Goal: Task Accomplishment & Management: Use online tool/utility

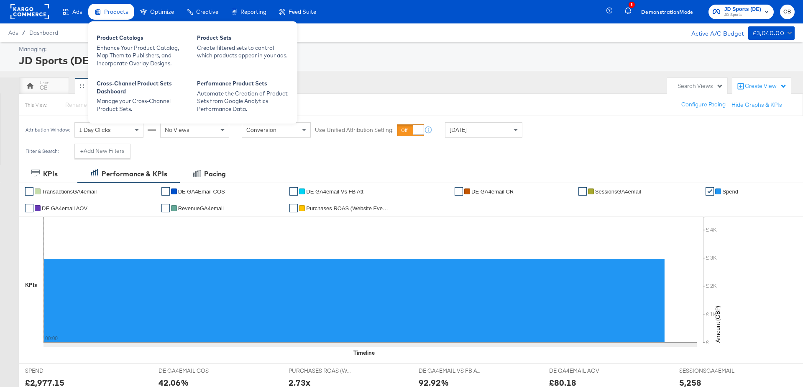
click at [106, 13] on span "Products" at bounding box center [116, 11] width 24 height 7
click at [115, 27] on div "Product Catalogs Enhance Your Product Catalog, Map Them to Publishers, and Inco…" at bounding box center [192, 72] width 209 height 102
click at [123, 54] on div "Enhance Your Product Catalog, Map Them to Publishers, and Incorporate Overlay D…" at bounding box center [143, 55] width 92 height 23
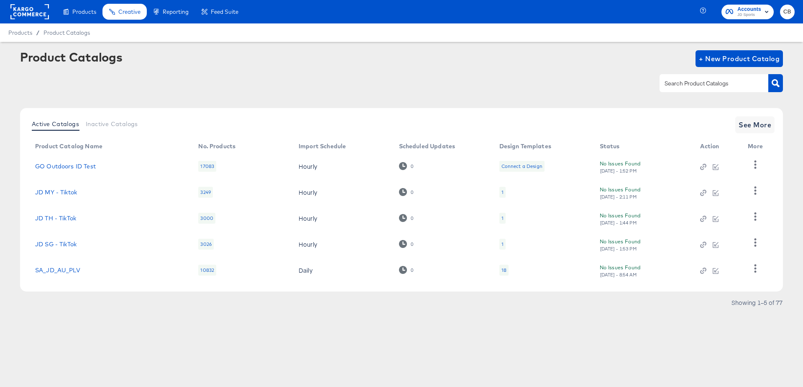
click at [694, 83] on input "text" at bounding box center [707, 84] width 89 height 10
type input "outdoors"
click at [776, 80] on icon "button" at bounding box center [776, 83] width 8 height 8
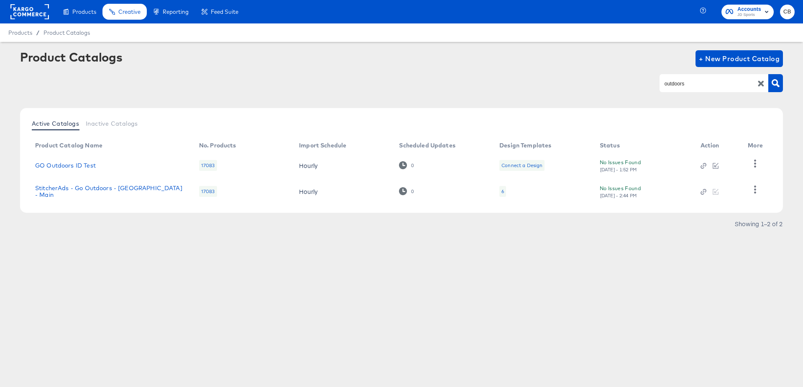
click at [121, 186] on td "StitcherAds - Go Outdoors - UK - Main" at bounding box center [110, 191] width 164 height 26
click at [126, 198] on td "StitcherAds - Go Outdoors - UK - Main" at bounding box center [110, 191] width 164 height 26
click at [136, 190] on link "StitcherAds - Go Outdoors - UK - Main" at bounding box center [108, 191] width 147 height 13
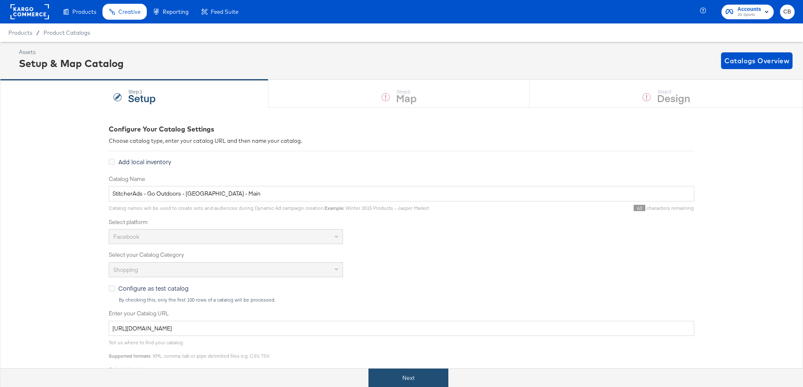
click at [389, 370] on button "Next" at bounding box center [409, 377] width 80 height 19
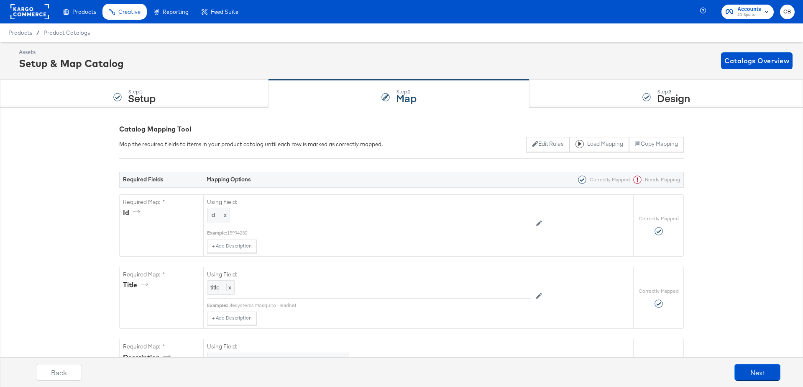
click at [29, 15] on rect at bounding box center [29, 11] width 38 height 15
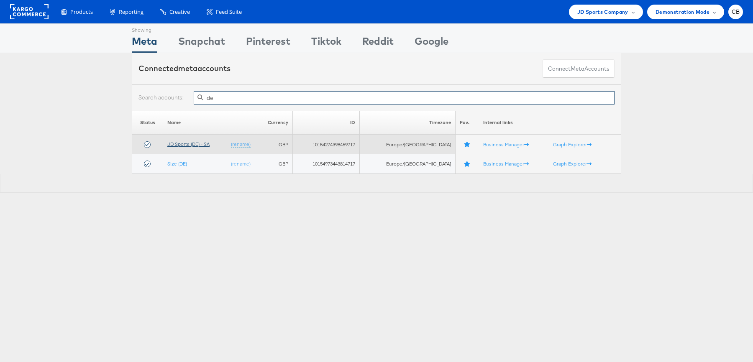
type input "de"
click at [194, 146] on link "JD Sports (DE) - SA" at bounding box center [188, 144] width 42 height 6
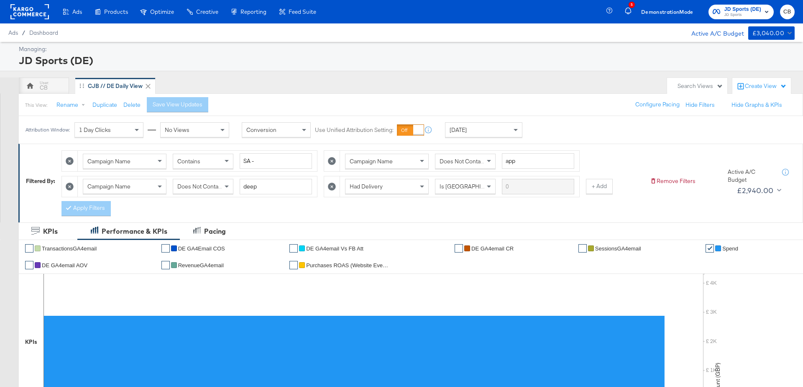
click at [68, 162] on icon at bounding box center [70, 161] width 8 height 8
type input "app"
type input "deep"
click at [68, 162] on icon at bounding box center [70, 161] width 8 height 8
type input "deep"
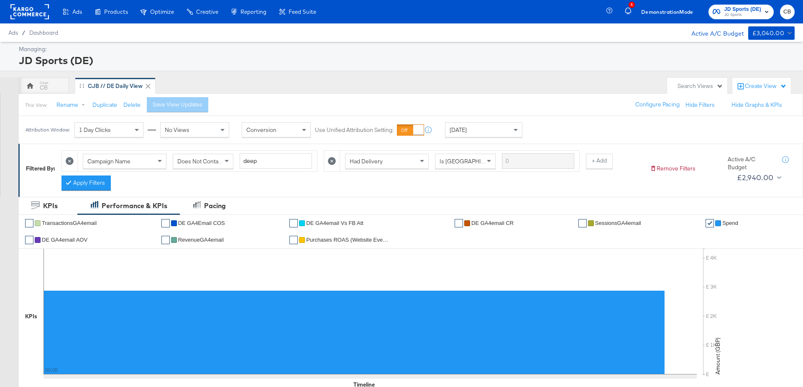
click at [68, 162] on icon at bounding box center [70, 161] width 8 height 8
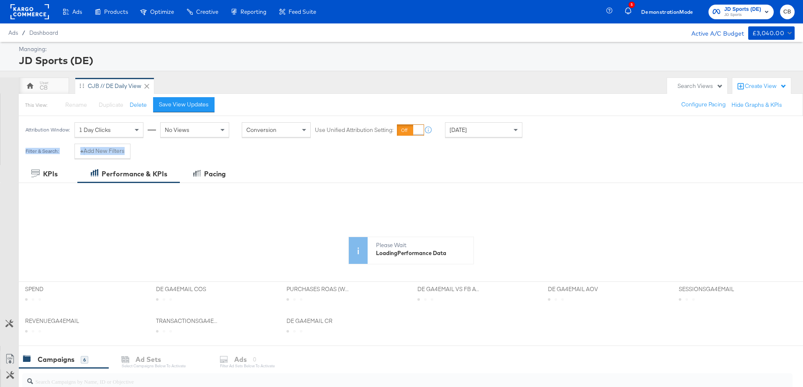
click at [68, 162] on div "Filter & Search: + Add New Filters" at bounding box center [78, 154] width 118 height 21
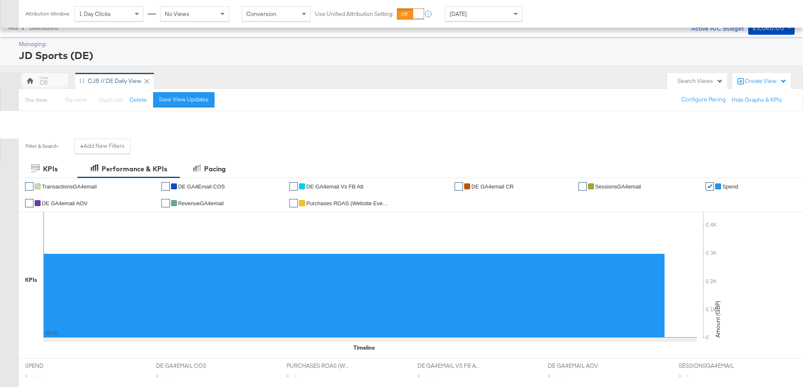
scroll to position [395, 0]
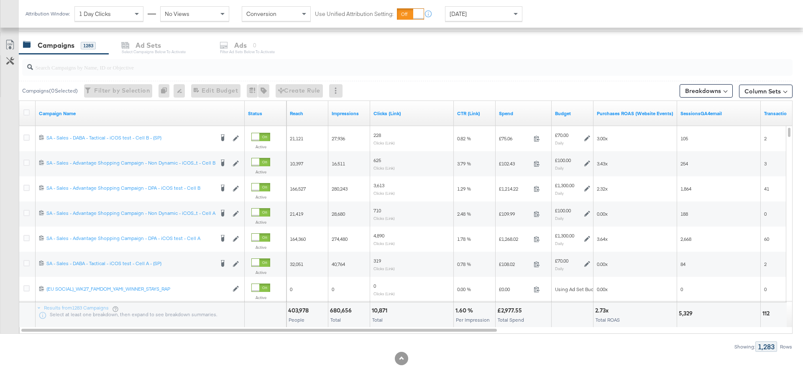
click at [89, 64] on input "search" at bounding box center [377, 64] width 689 height 16
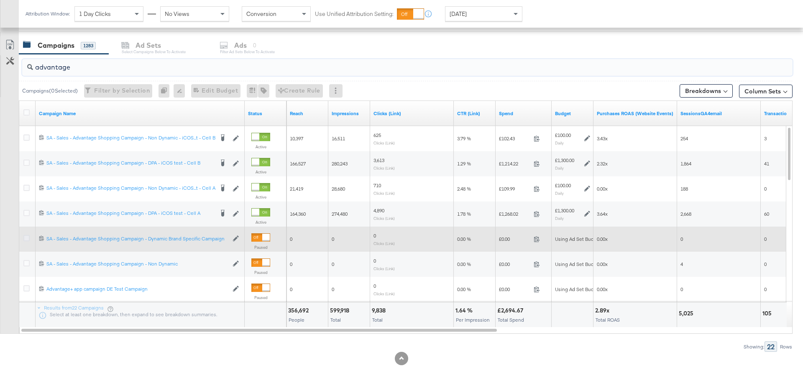
type input "advantage"
click at [28, 237] on icon at bounding box center [26, 238] width 6 height 6
click at [0, 0] on input "checkbox" at bounding box center [0, 0] width 0 height 0
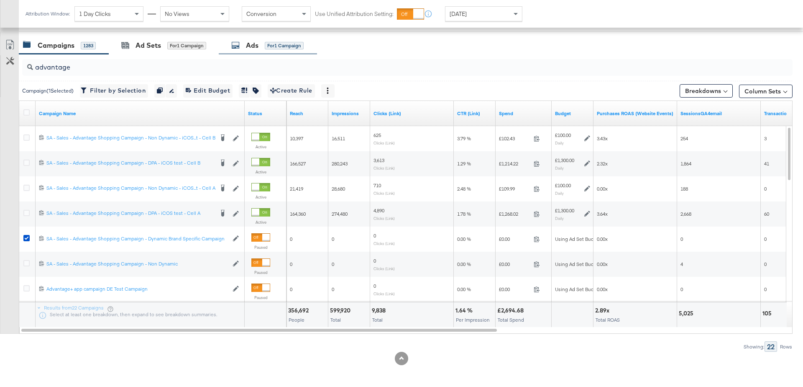
click at [260, 48] on div "Ads for 1 Campaign" at bounding box center [267, 46] width 72 height 10
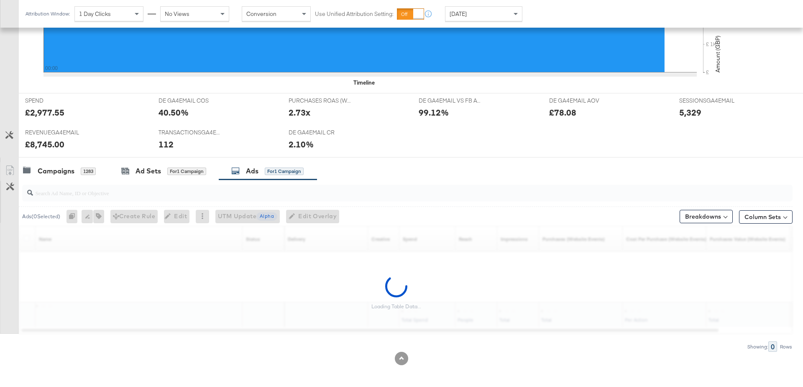
scroll to position [295, 0]
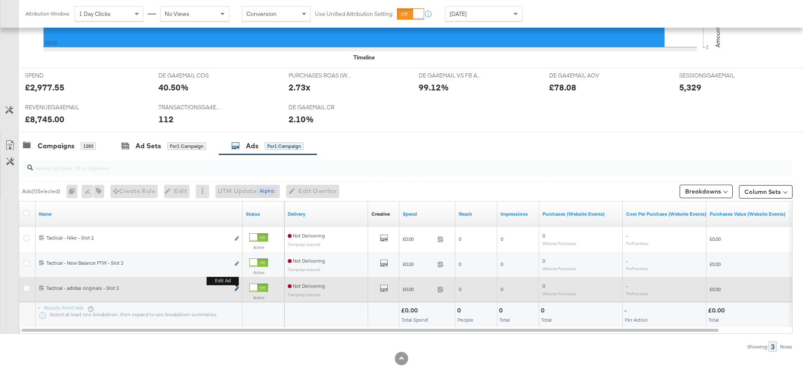
click at [237, 289] on icon "link" at bounding box center [237, 288] width 4 height 5
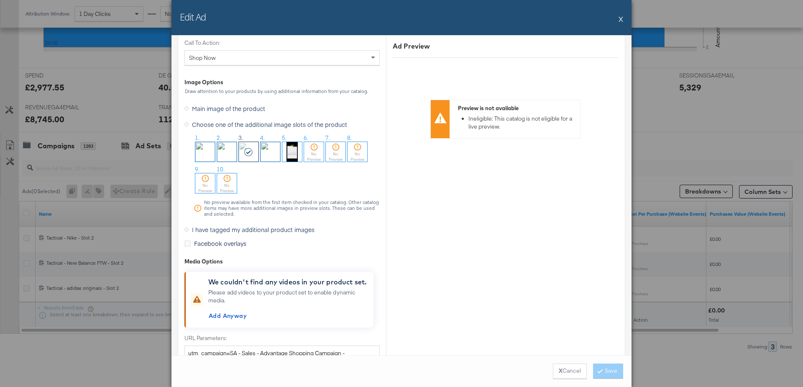
scroll to position [837, 0]
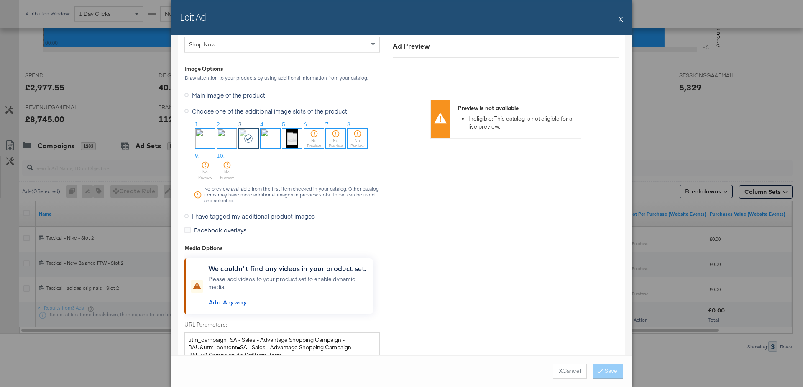
click at [186, 214] on icon at bounding box center [187, 216] width 4 height 4
click at [0, 0] on input "I have tagged my additional product images" at bounding box center [0, 0] width 0 height 0
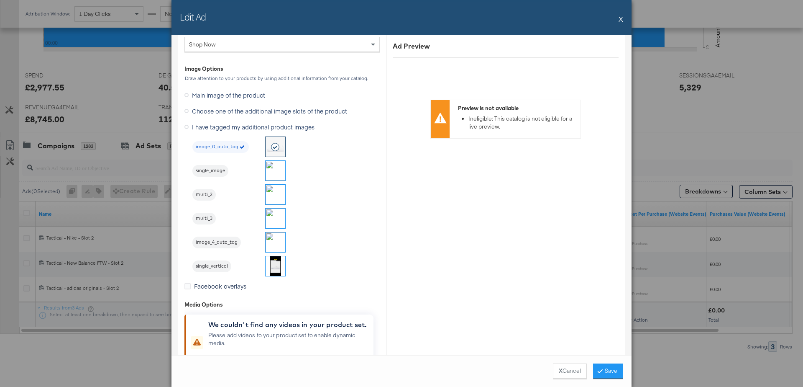
click at [278, 217] on img at bounding box center [276, 218] width 20 height 20
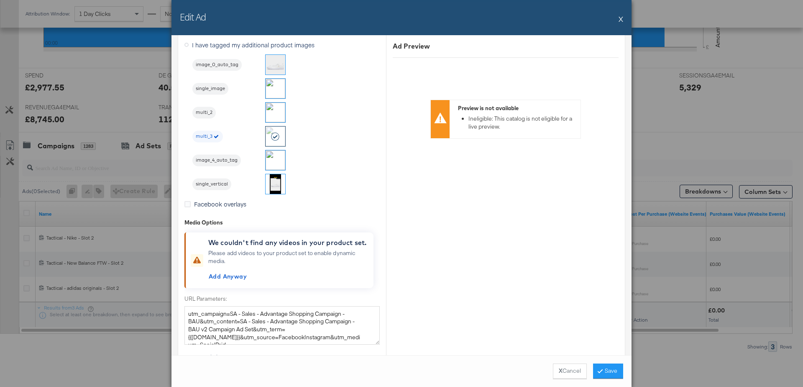
scroll to position [768, 0]
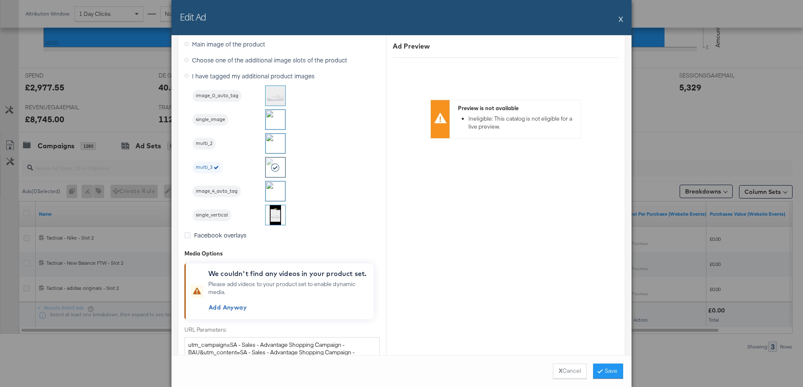
click at [620, 20] on button "X" at bounding box center [621, 18] width 5 height 17
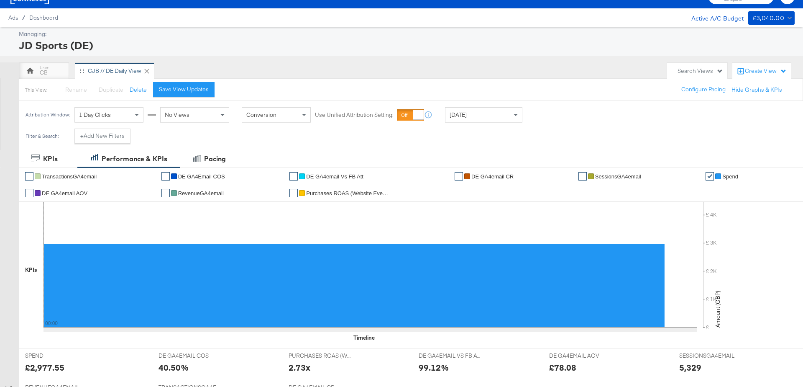
scroll to position [0, 0]
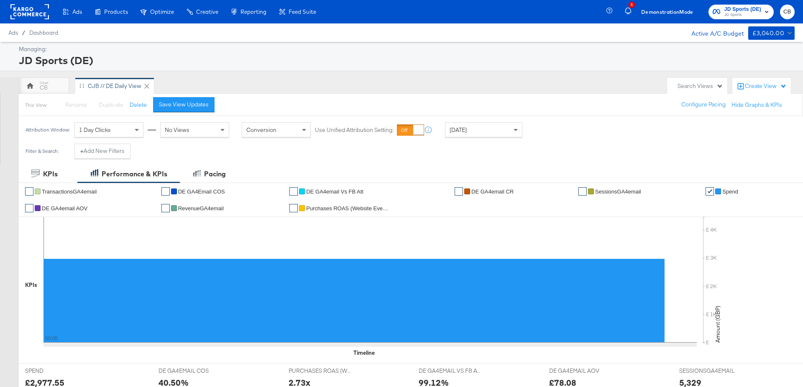
click at [33, 12] on rect at bounding box center [29, 11] width 38 height 15
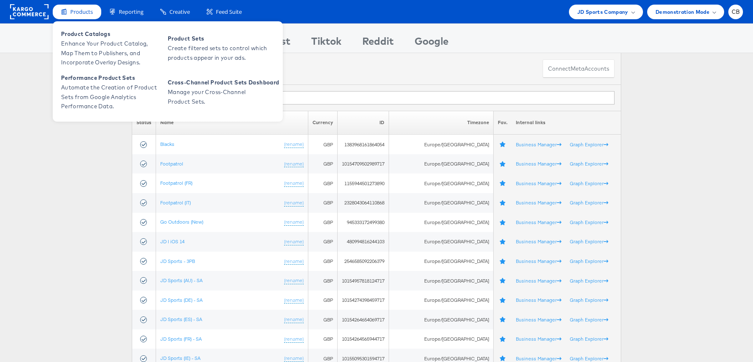
click at [83, 25] on div "Product Catalogs Enhance Your Product Catalog, Map Them to Publishers, and Inco…" at bounding box center [168, 71] width 230 height 100
click at [85, 39] on span "Enhance Your Product Catalog, Map Them to Publishers, and Incorporate Overlay D…" at bounding box center [111, 53] width 100 height 28
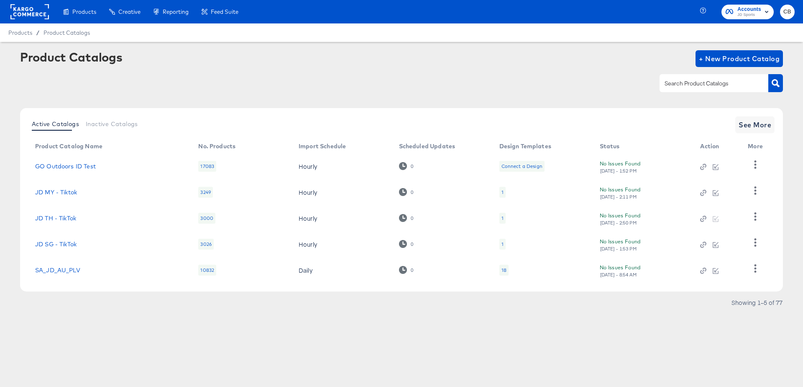
click at [676, 83] on input "text" at bounding box center [707, 84] width 89 height 10
click at [777, 85] on icon "button" at bounding box center [776, 83] width 8 height 8
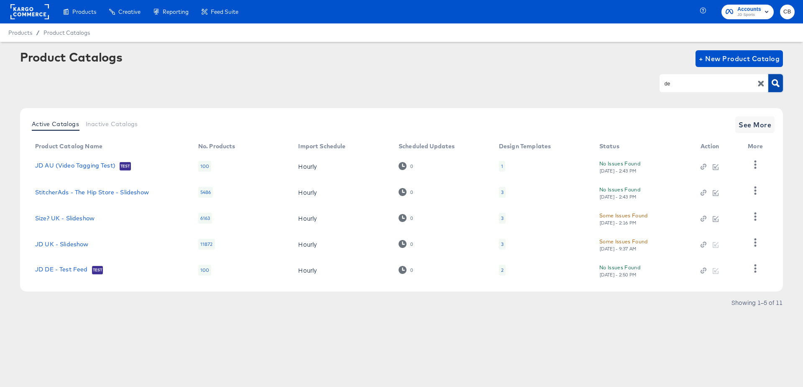
click at [689, 75] on div "de" at bounding box center [714, 83] width 109 height 18
type input "main"
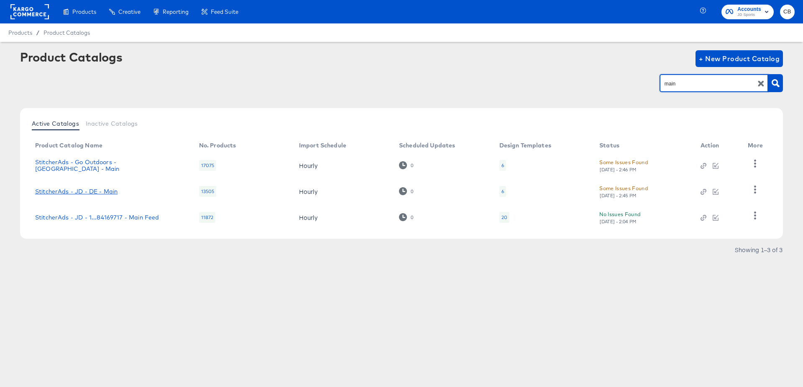
click at [97, 191] on link "StitcherAds - JD - DE - Main" at bounding box center [76, 191] width 82 height 7
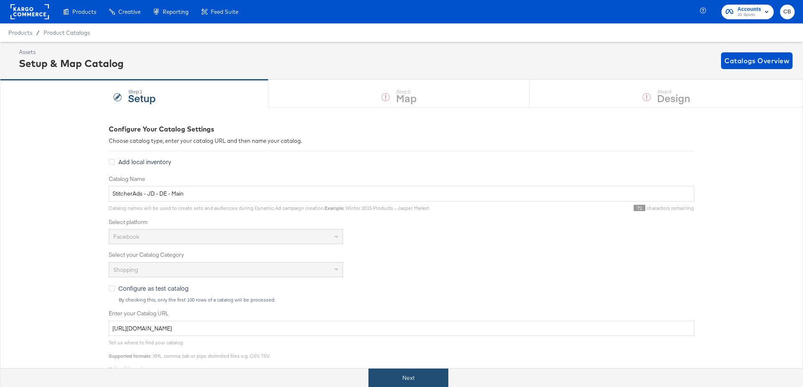
click at [397, 372] on button "Next" at bounding box center [409, 377] width 80 height 19
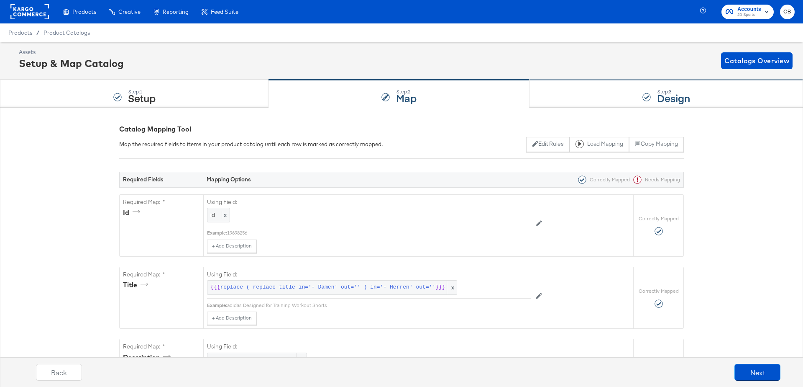
click at [612, 98] on div "Step: 3 Design" at bounding box center [667, 94] width 274 height 28
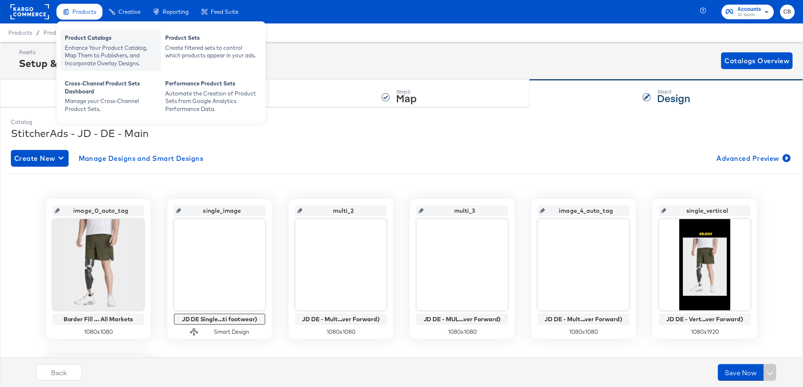
click at [90, 49] on div "Enhance Your Product Catalog, Map Them to Publishers, and Incorporate Overlay D…" at bounding box center [111, 55] width 92 height 23
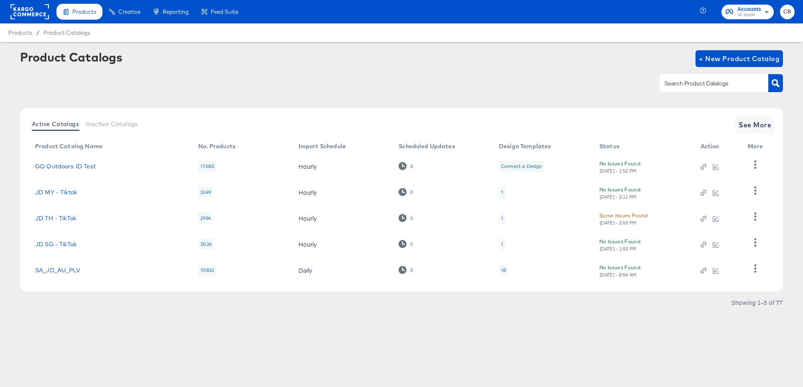
click at [678, 82] on input "text" at bounding box center [707, 84] width 89 height 10
type input "main"
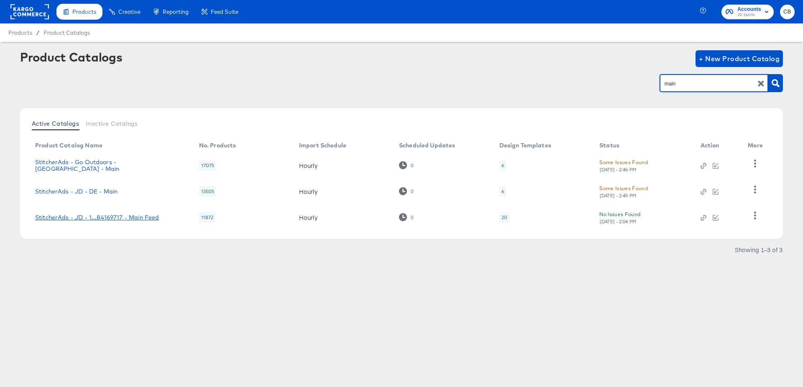
click at [103, 220] on div "StitcherAds - JD - 1...84169717 - Main Feed" at bounding box center [97, 217] width 124 height 7
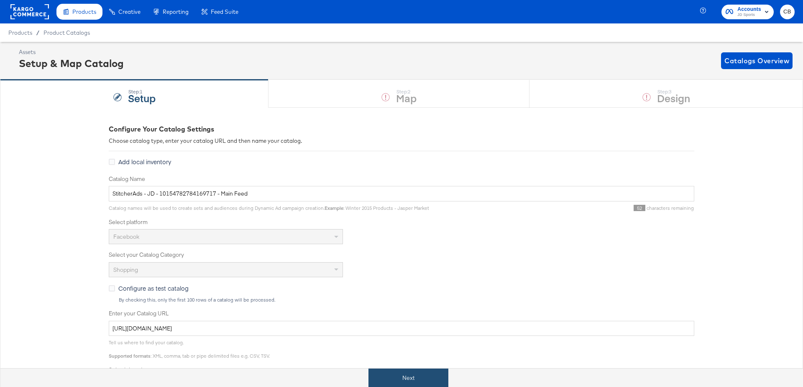
click at [416, 381] on button "Next" at bounding box center [409, 377] width 80 height 19
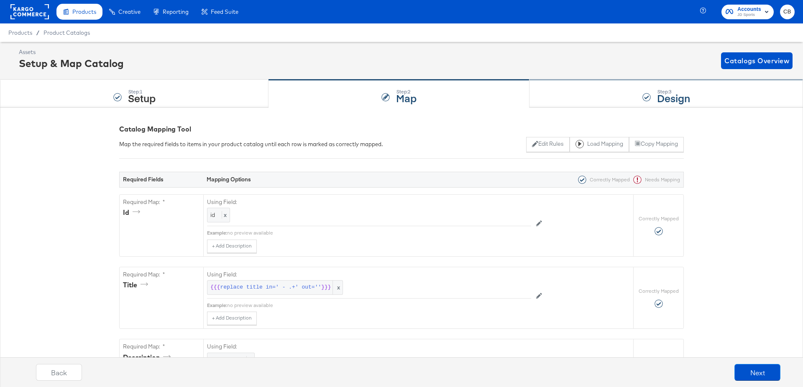
click at [573, 97] on div "Step: 3 Design" at bounding box center [667, 94] width 274 height 28
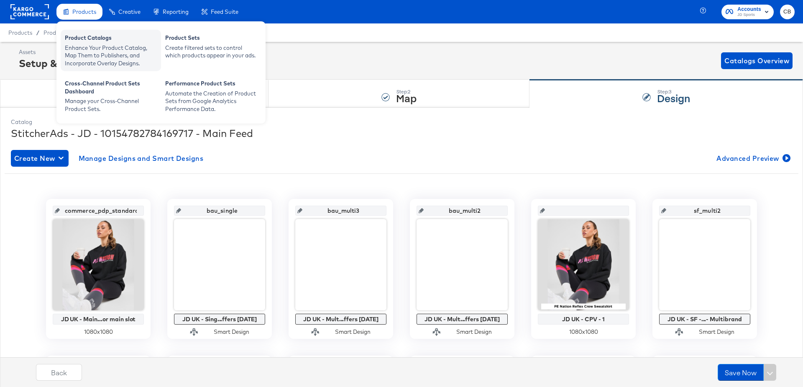
click at [94, 37] on div "Product Catalogs" at bounding box center [111, 39] width 92 height 10
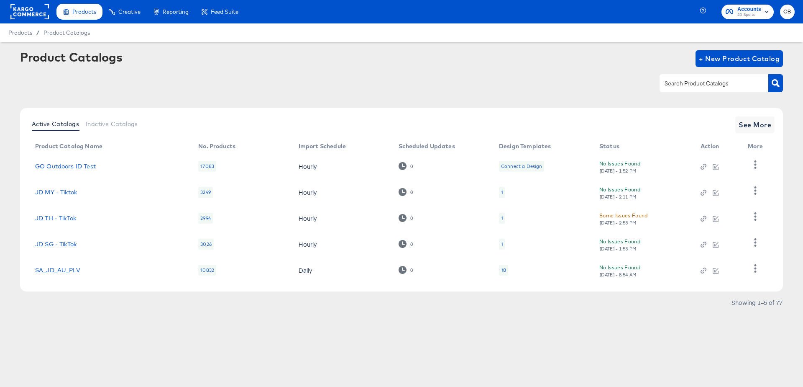
click at [689, 83] on input "text" at bounding box center [707, 84] width 89 height 10
type input "NL"
click at [779, 86] on icon "button" at bounding box center [776, 83] width 8 height 8
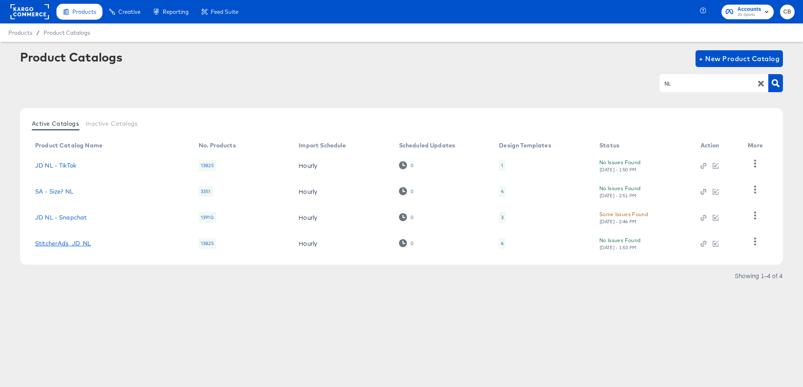
click at [55, 245] on link "StitcherAds_JD_NL" at bounding box center [63, 243] width 56 height 7
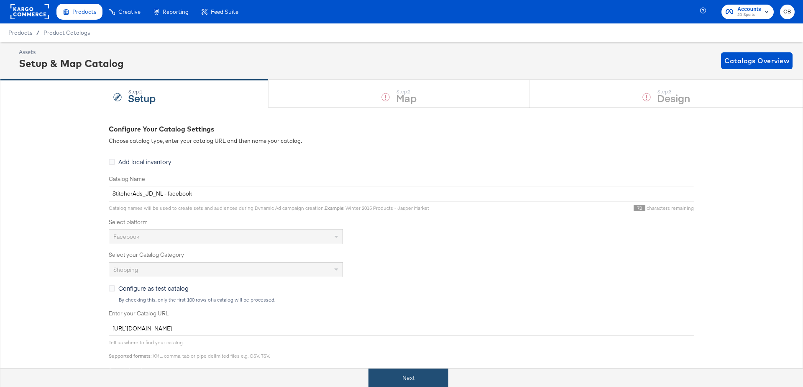
click at [397, 370] on button "Next" at bounding box center [409, 377] width 80 height 19
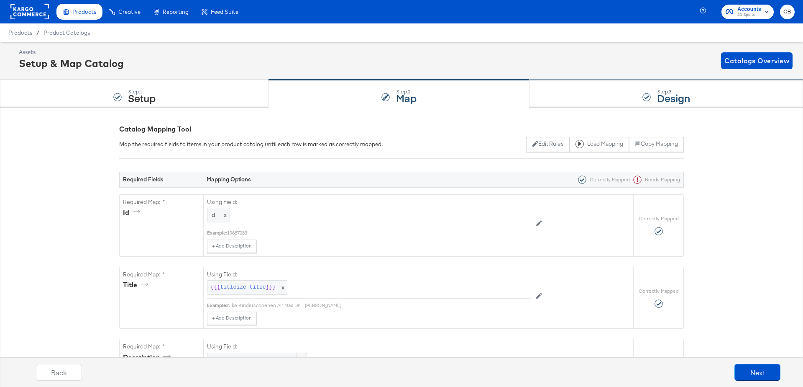
click at [583, 86] on div "Step: 3 Design" at bounding box center [667, 94] width 274 height 28
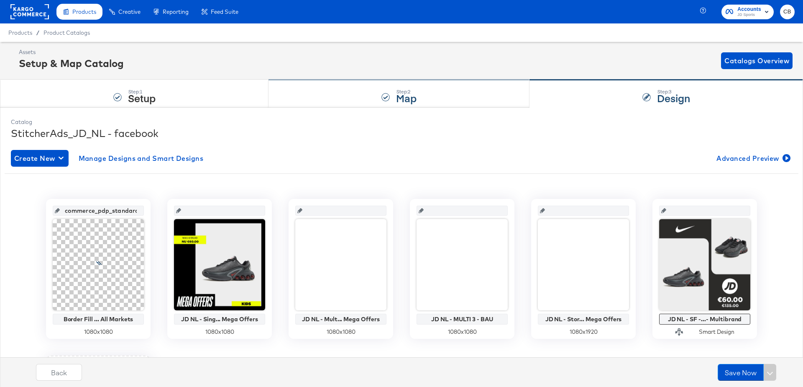
click at [429, 93] on div "Step: 2 Map" at bounding box center [399, 94] width 261 height 28
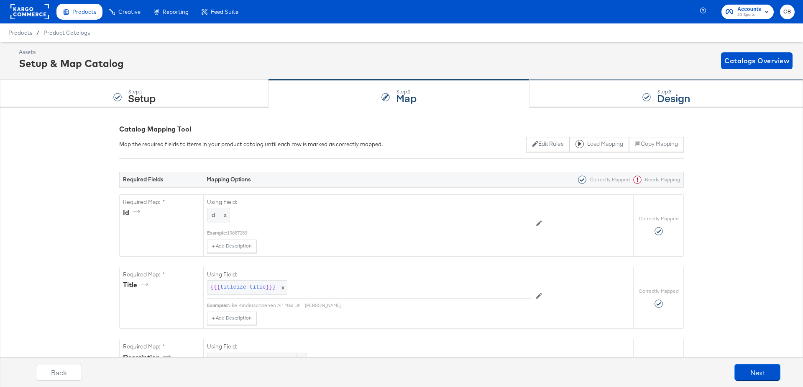
click at [603, 105] on div "Step: 3 Design" at bounding box center [667, 94] width 274 height 28
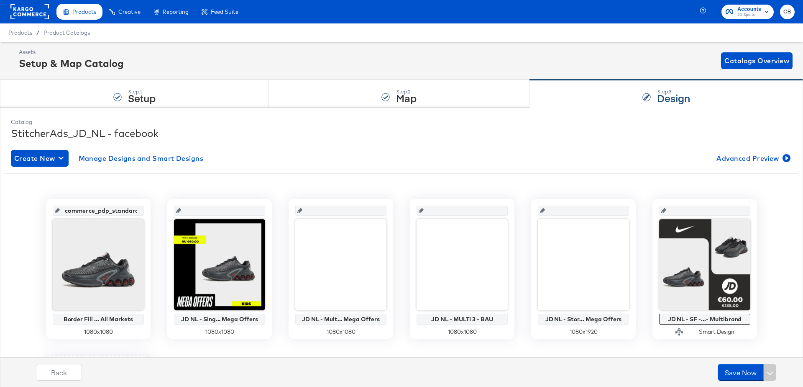
click at [228, 213] on input "text" at bounding box center [222, 207] width 82 height 23
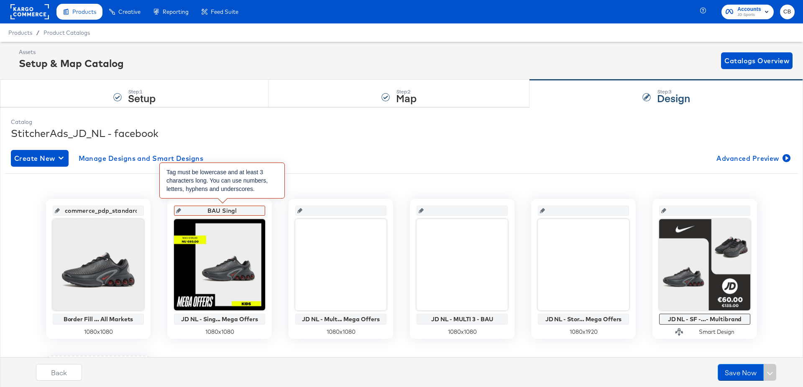
type input "BAU Single"
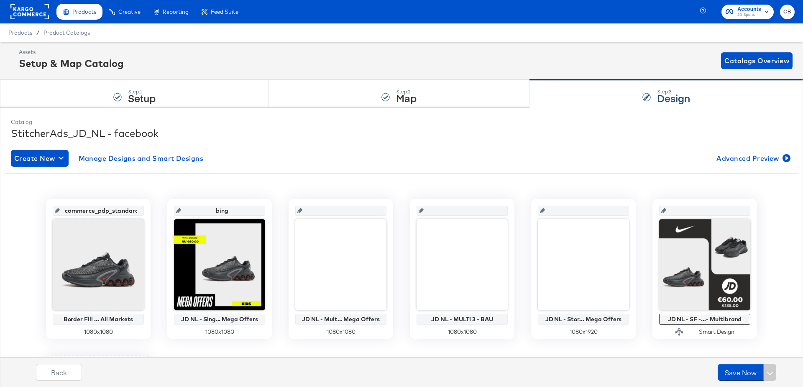
type input "bin"
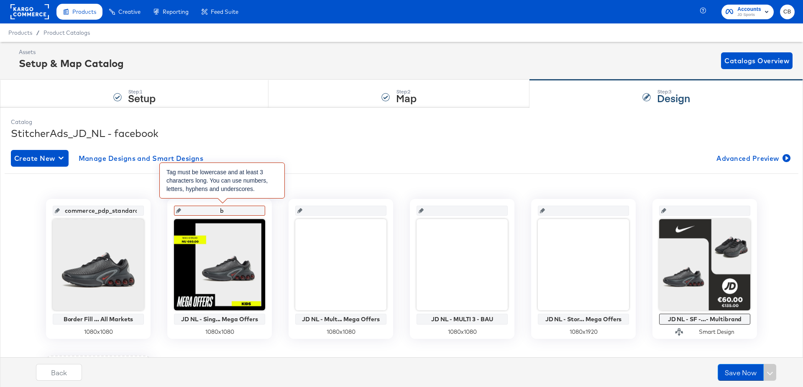
type input "ba"
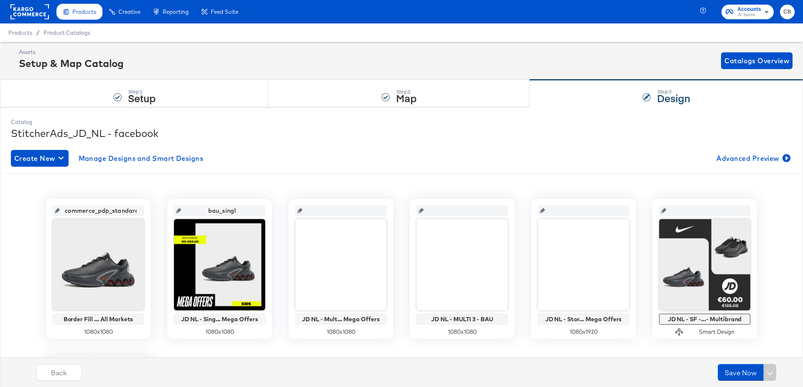
type input "bau_single"
click at [340, 210] on input "text" at bounding box center [344, 207] width 82 height 23
type input "bau_multi_2"
click at [476, 212] on input "text" at bounding box center [465, 207] width 82 height 23
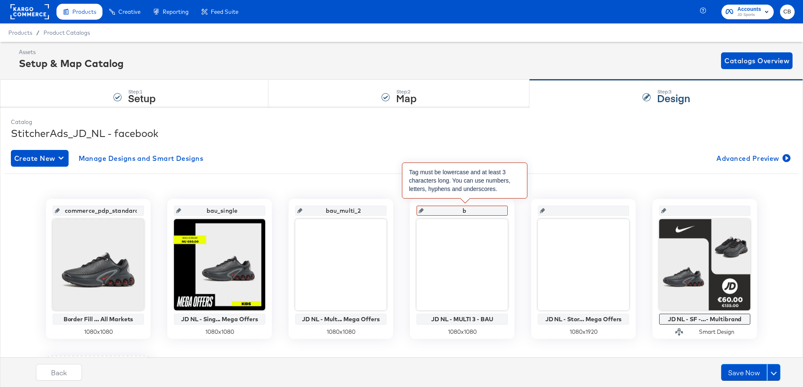
type input "ba"
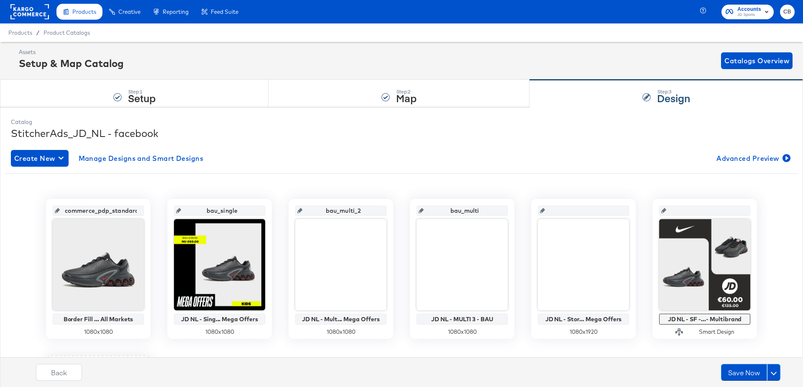
type input "bau_multi3"
click at [573, 210] on input "text" at bounding box center [586, 207] width 82 height 23
type input "bau_vertical"
click at [708, 210] on input "text" at bounding box center [708, 207] width 82 height 23
click at [694, 211] on input "text" at bounding box center [708, 207] width 82 height 23
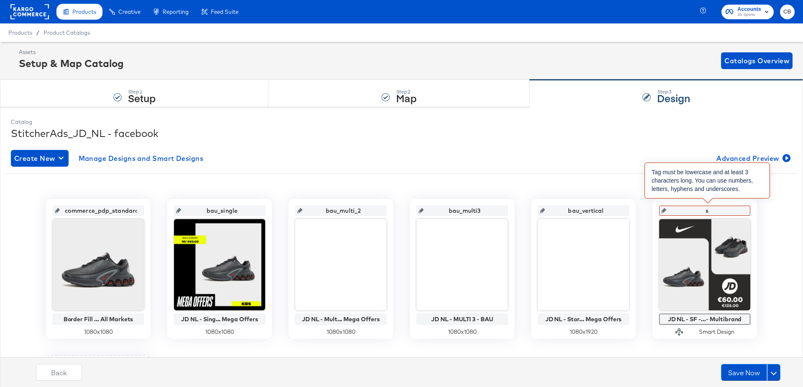
type input "sf"
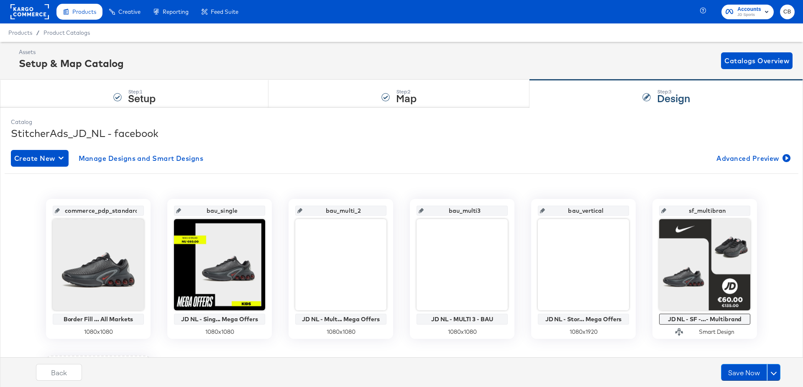
type input "sf_multibrand"
click at [639, 187] on div "commerce_pdp_standard_preferred Border Fill ... All Markets 1080 x 1080 bau_sin…" at bounding box center [402, 344] width 782 height 328
click at [472, 97] on div "Step: 2 Map" at bounding box center [399, 94] width 261 height 28
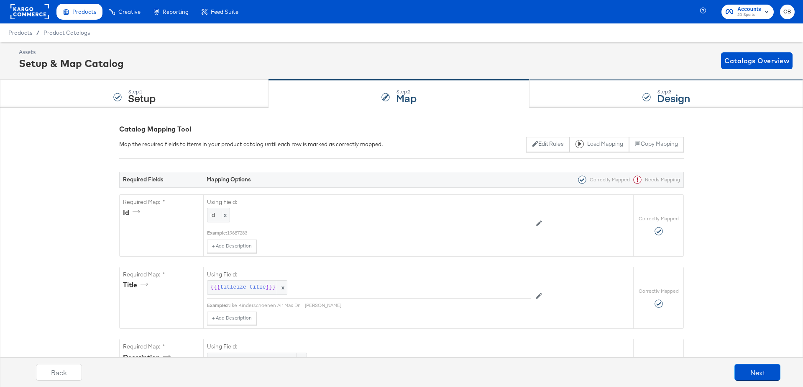
click at [606, 95] on div "Step: 3 Design" at bounding box center [667, 94] width 274 height 28
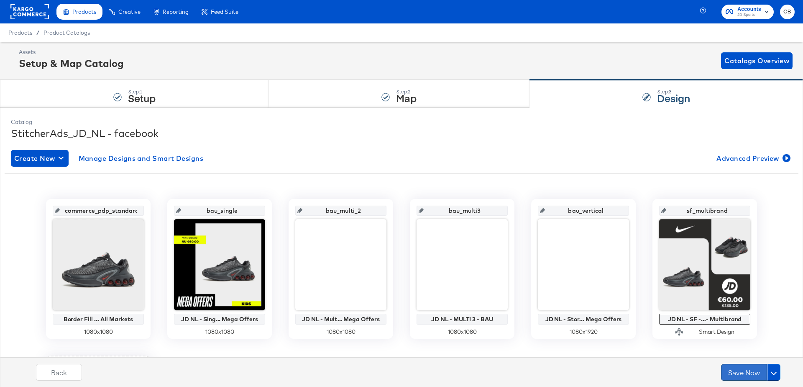
click at [749, 372] on button "Save Now" at bounding box center [744, 372] width 46 height 17
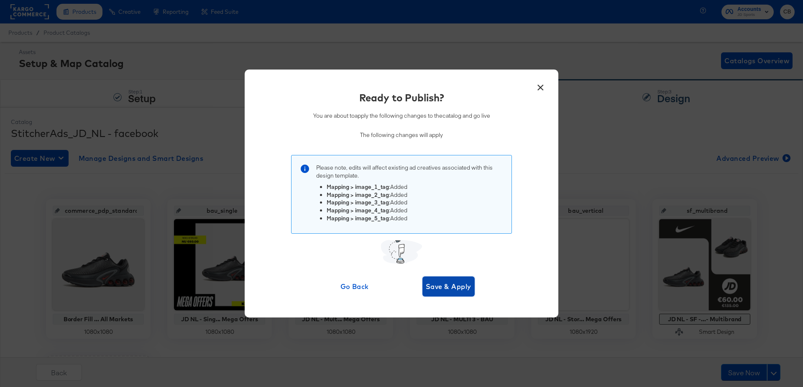
click at [448, 288] on span "Save & Apply" at bounding box center [449, 286] width 46 height 12
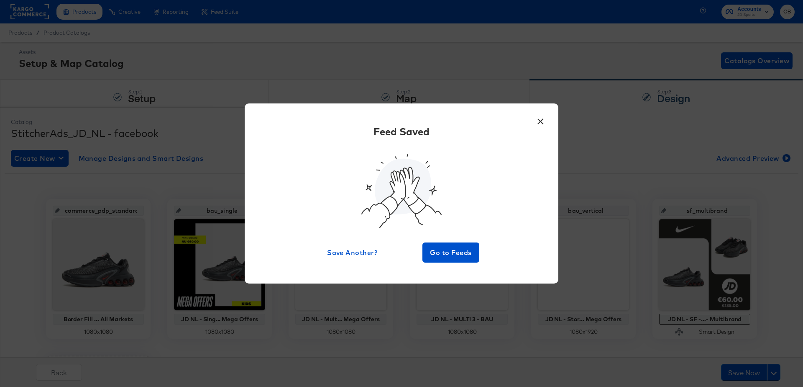
click at [538, 126] on button "×" at bounding box center [540, 119] width 15 height 15
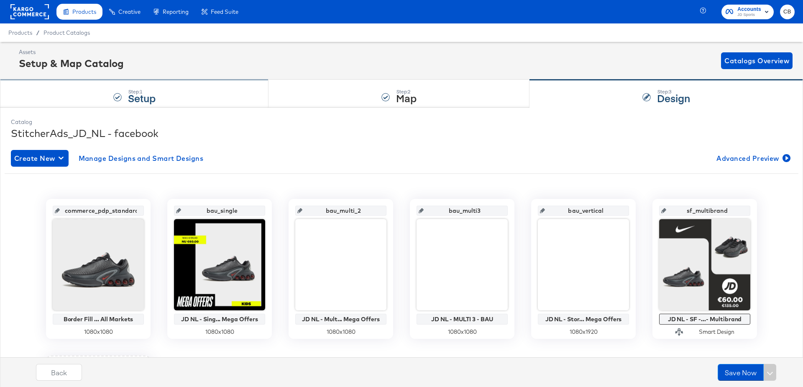
click at [196, 91] on div "Step: 1 Setup" at bounding box center [134, 94] width 269 height 28
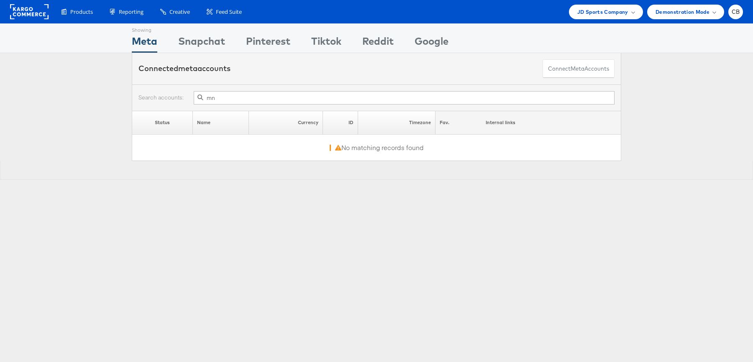
type input "m"
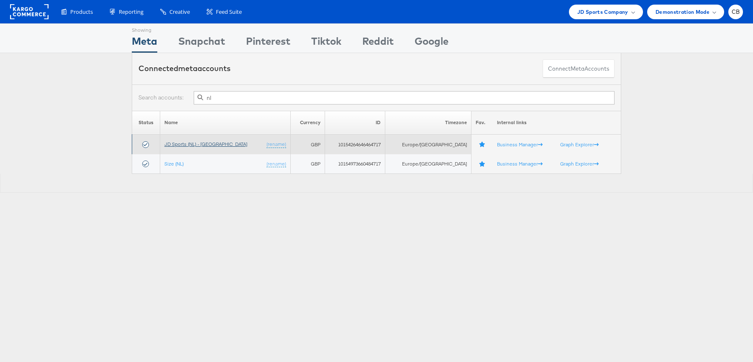
type input "nl"
click at [195, 144] on link "JD Sports (NL) - SA" at bounding box center [205, 144] width 83 height 6
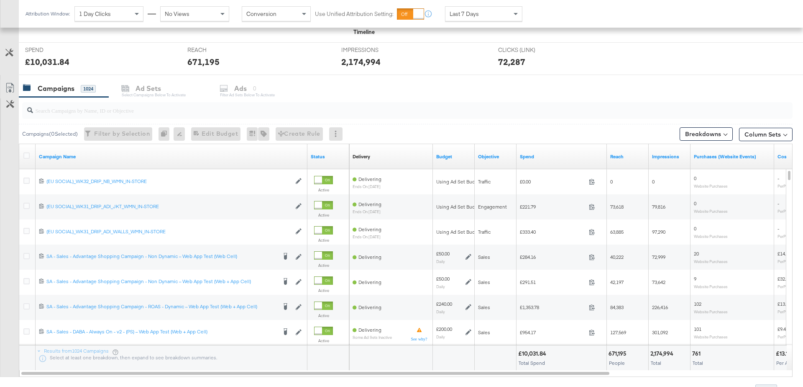
scroll to position [347, 0]
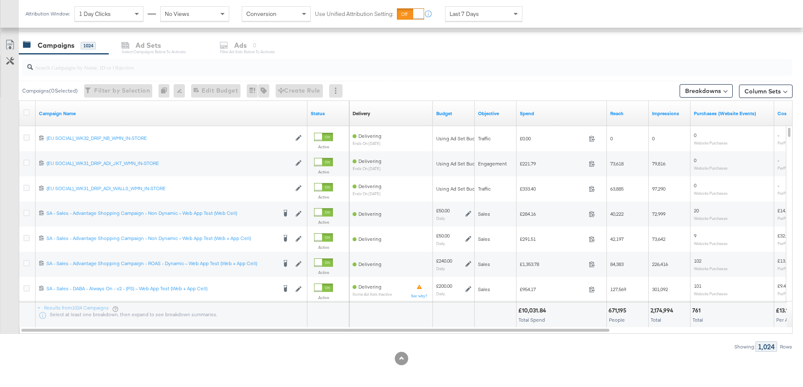
click at [99, 70] on input "search" at bounding box center [377, 64] width 689 height 16
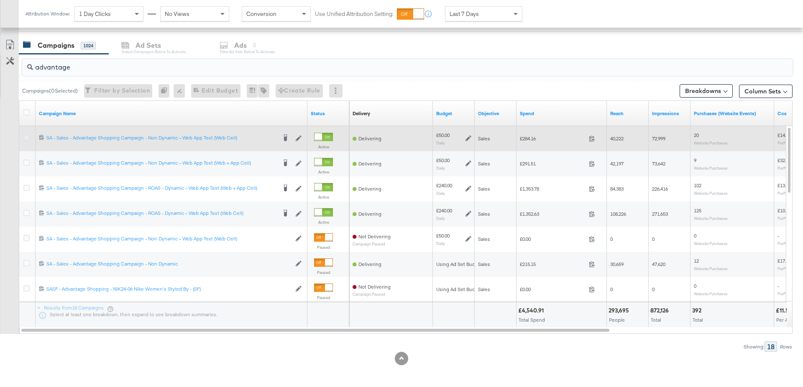
type input "advantage"
click at [28, 138] on icon at bounding box center [26, 137] width 6 height 6
click at [0, 0] on input "checkbox" at bounding box center [0, 0] width 0 height 0
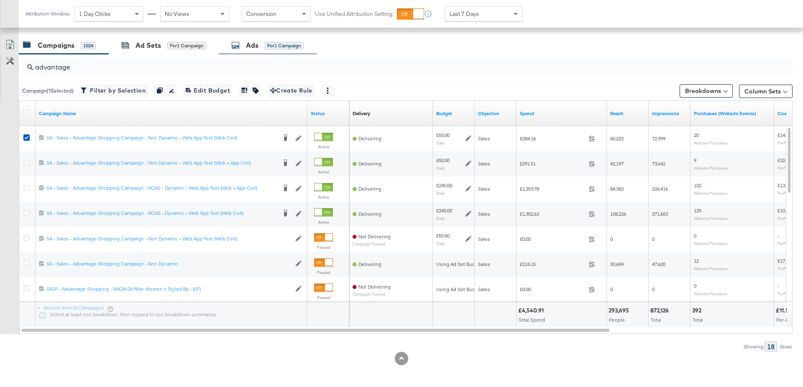
click at [259, 45] on div "Ads" at bounding box center [252, 46] width 13 height 10
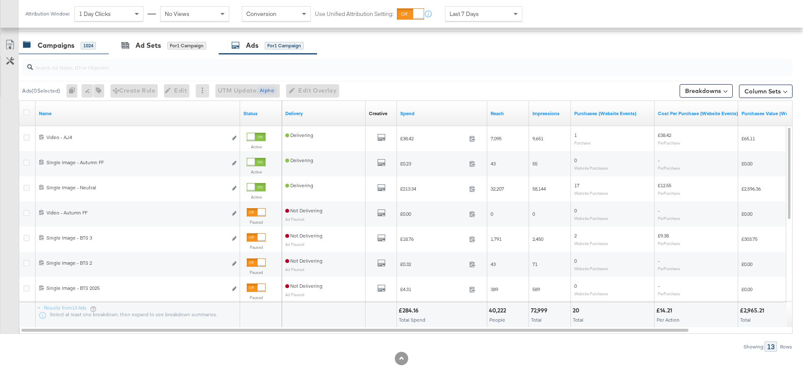
click at [64, 45] on div "Campaigns" at bounding box center [56, 46] width 37 height 10
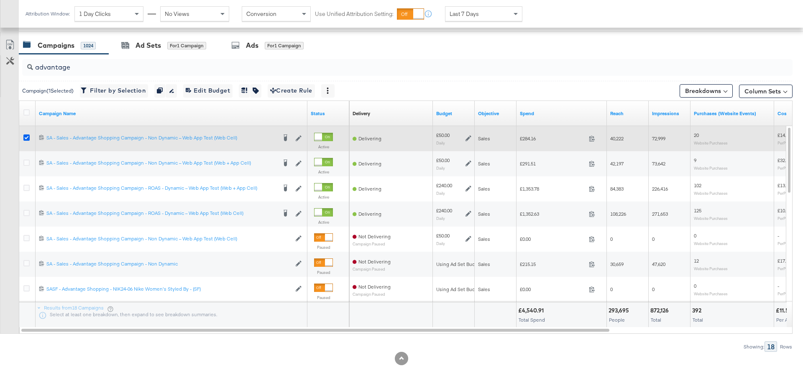
click at [26, 136] on icon at bounding box center [26, 137] width 6 height 6
click at [0, 0] on input "checkbox" at bounding box center [0, 0] width 0 height 0
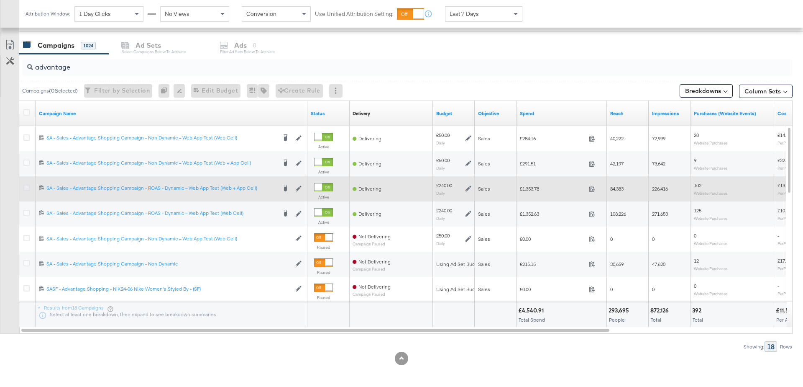
click at [28, 188] on icon at bounding box center [26, 188] width 6 height 6
click at [0, 0] on input "checkbox" at bounding box center [0, 0] width 0 height 0
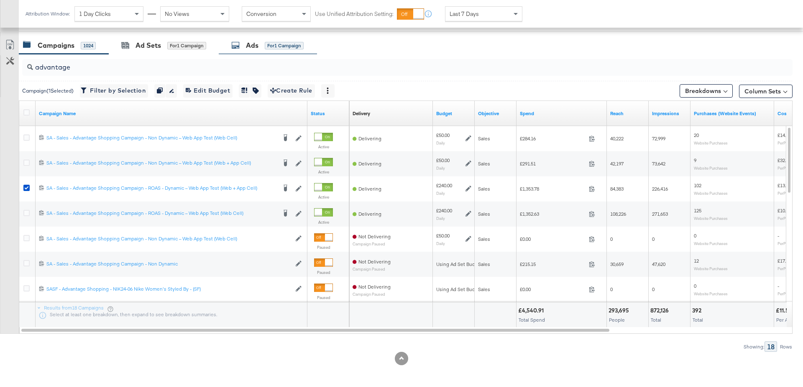
click at [246, 52] on div "Ads for 1 Campaign" at bounding box center [268, 45] width 98 height 18
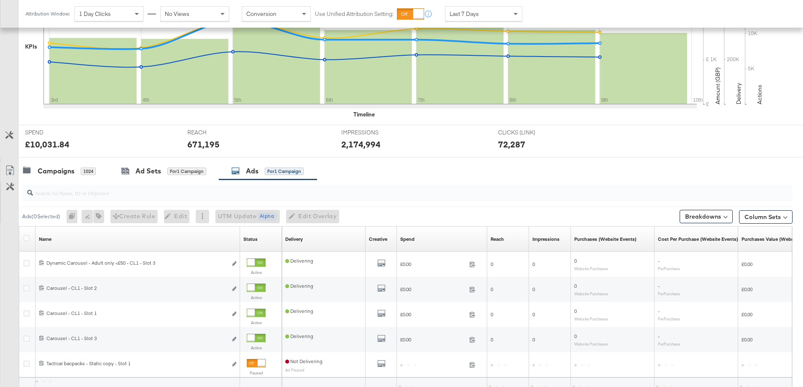
scroll to position [297, 0]
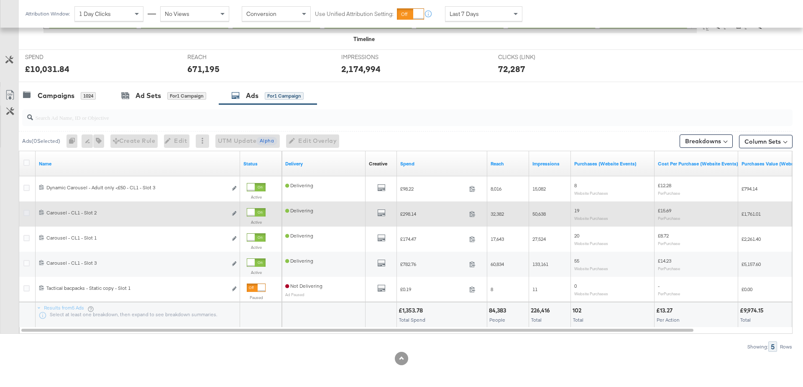
click at [25, 211] on icon at bounding box center [26, 213] width 6 height 6
click at [0, 0] on input "checkbox" at bounding box center [0, 0] width 0 height 0
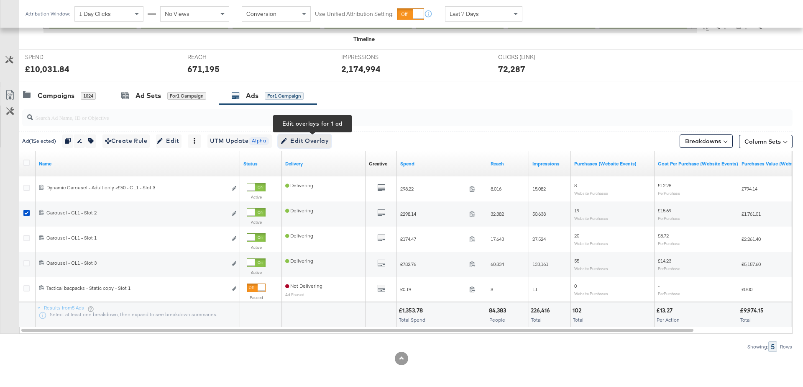
click at [317, 141] on span "Edit Overlay Edit overlays for 1 ad" at bounding box center [305, 141] width 48 height 10
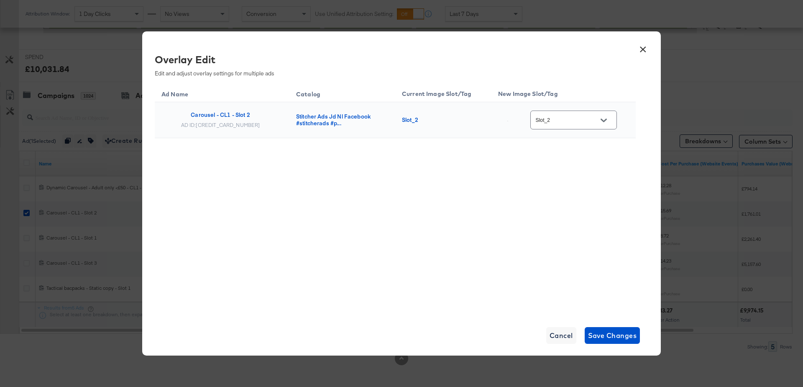
click at [600, 121] on div at bounding box center [604, 120] width 18 height 13
click at [606, 120] on icon "Open" at bounding box center [604, 120] width 6 height 6
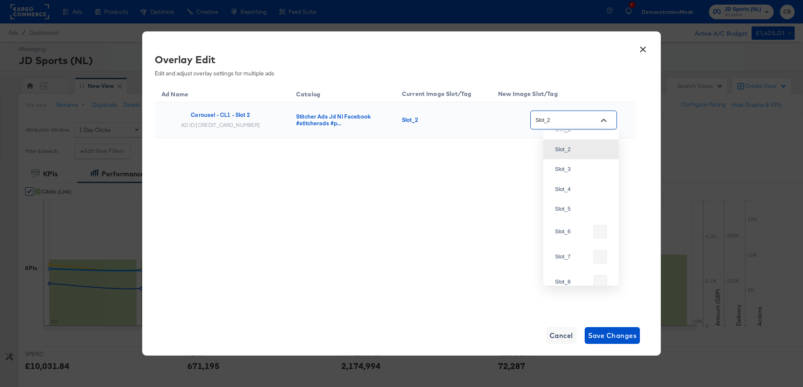
scroll to position [0, 0]
click at [643, 49] on button "×" at bounding box center [643, 47] width 15 height 15
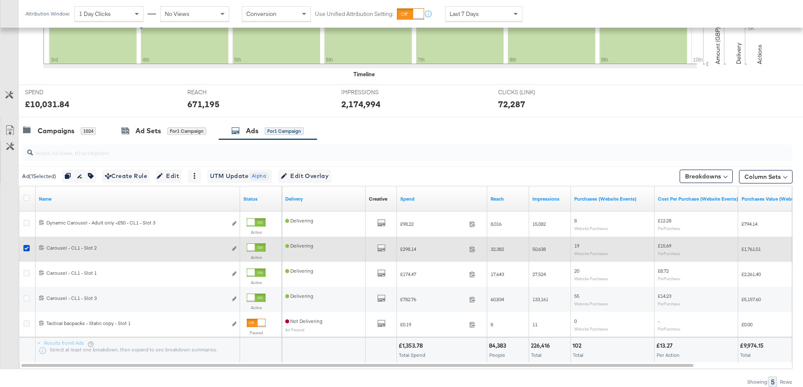
scroll to position [263, 0]
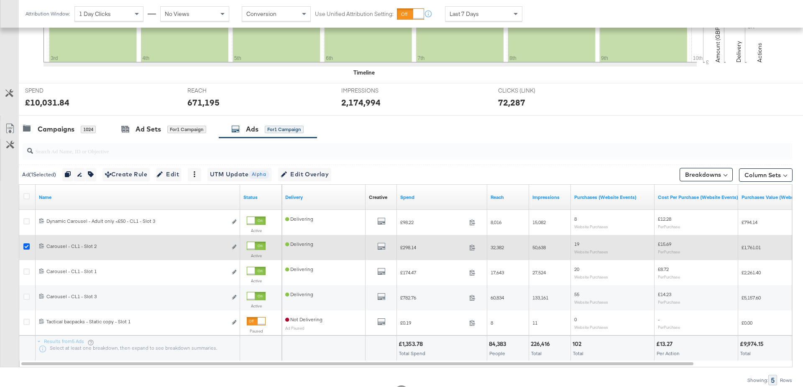
click at [29, 244] on icon at bounding box center [26, 246] width 6 height 6
click at [0, 0] on input "checkbox" at bounding box center [0, 0] width 0 height 0
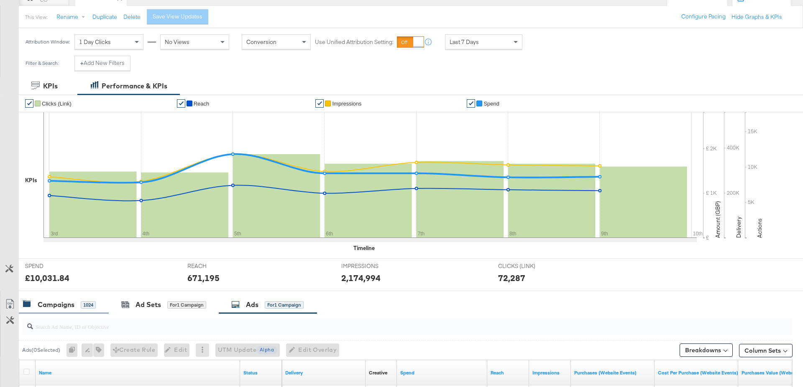
scroll to position [0, 0]
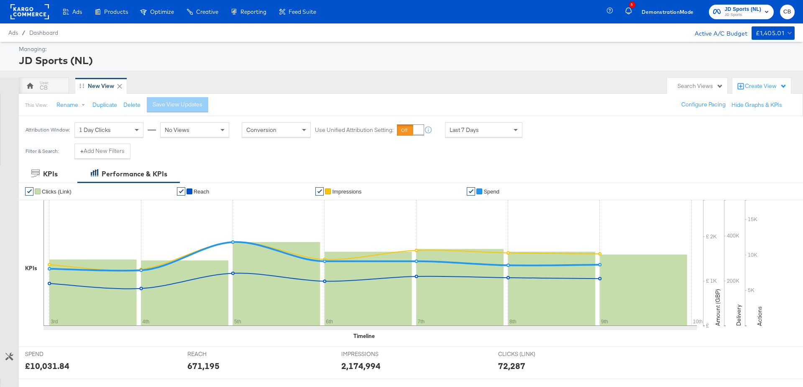
click at [38, 14] on rect at bounding box center [29, 11] width 38 height 15
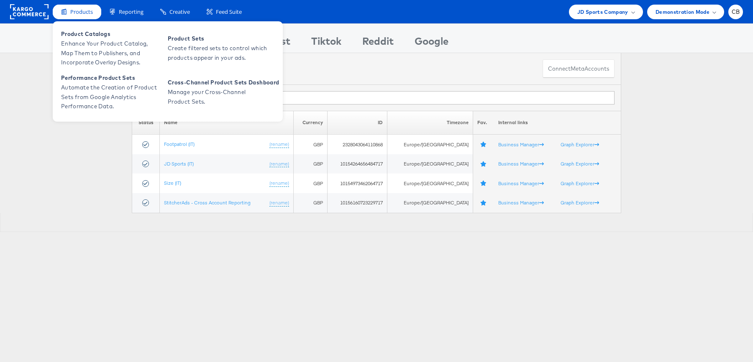
type input "it"
